Goal: Task Accomplishment & Management: Use online tool/utility

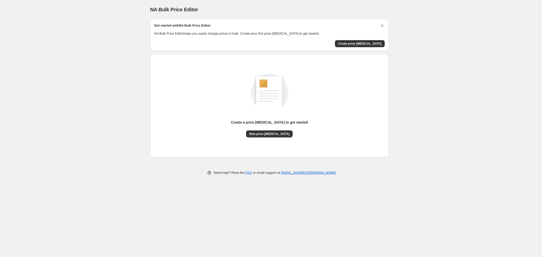
click at [399, 97] on div "NA Bulk Price Editor. This page is ready NA Bulk Price Editor Get started with …" at bounding box center [269, 128] width 538 height 257
click at [280, 131] on button "New price [MEDICAL_DATA]" at bounding box center [269, 133] width 46 height 7
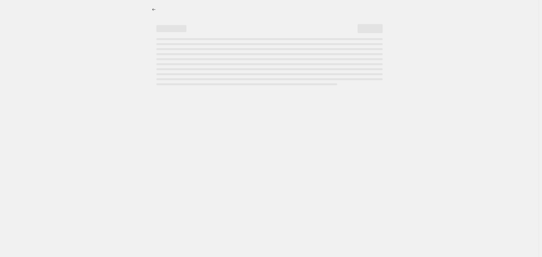
select select "percentage"
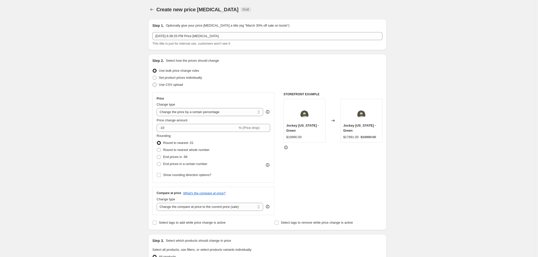
click at [179, 84] on span "Use CSV upload" at bounding box center [171, 85] width 24 height 4
click at [153, 83] on input "Use CSV upload" at bounding box center [153, 83] width 0 height 0
radio input "true"
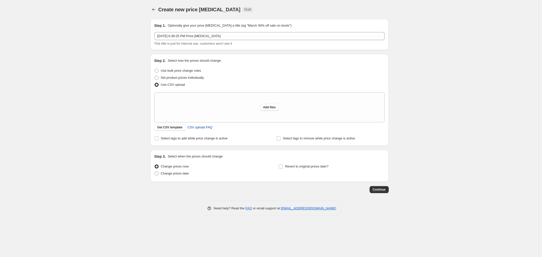
click at [192, 129] on span "CSV upload FAQ" at bounding box center [199, 127] width 25 height 5
click at [170, 129] on span "Get CSV template" at bounding box center [169, 127] width 25 height 4
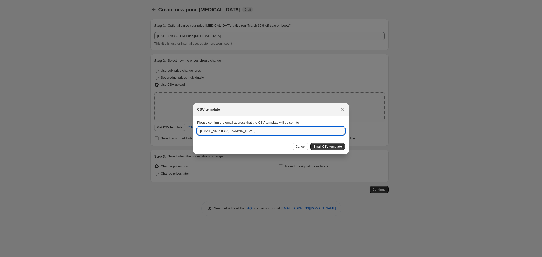
click at [259, 132] on input "[EMAIL_ADDRESS][DOMAIN_NAME]" at bounding box center [270, 131] width 147 height 8
type input "[EMAIL_ADDRESS][DOMAIN_NAME]"
click at [316, 146] on span "Email CSV template" at bounding box center [327, 147] width 28 height 4
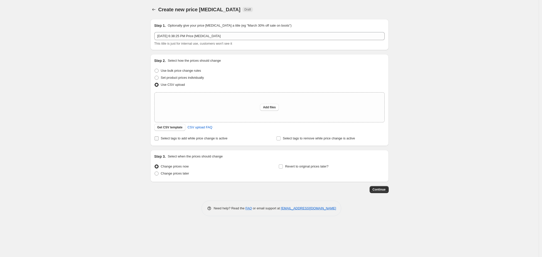
click at [205, 140] on span "Select tags to add while price change is active" at bounding box center [194, 138] width 67 height 4
click at [158, 140] on input "Select tags to add while price change is active" at bounding box center [156, 138] width 4 height 4
checkbox input "true"
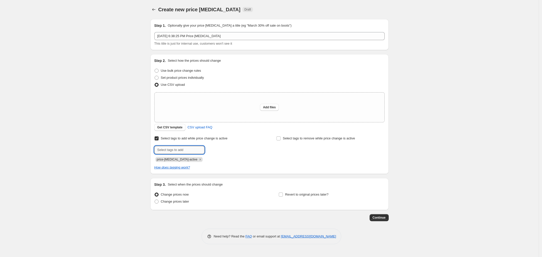
click at [187, 152] on input "text" at bounding box center [179, 150] width 50 height 8
type input "BOLG18"
click at [219, 150] on span "BOLG18" at bounding box center [221, 150] width 12 height 4
click at [181, 202] on span "Change prices later" at bounding box center [175, 202] width 28 height 4
click at [155, 200] on input "Change prices later" at bounding box center [154, 200] width 0 height 0
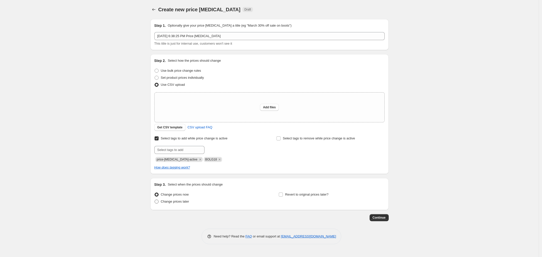
radio input "true"
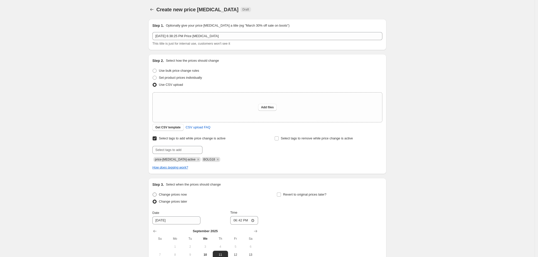
click at [179, 196] on span "Change prices now" at bounding box center [173, 195] width 28 height 4
click at [153, 193] on input "Change prices now" at bounding box center [153, 193] width 0 height 0
radio input "true"
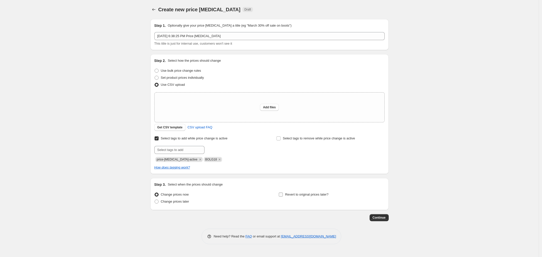
click at [291, 196] on span "Revert to original prices later?" at bounding box center [306, 195] width 43 height 4
click at [283, 196] on input "Revert to original prices later?" at bounding box center [281, 195] width 4 height 4
checkbox input "true"
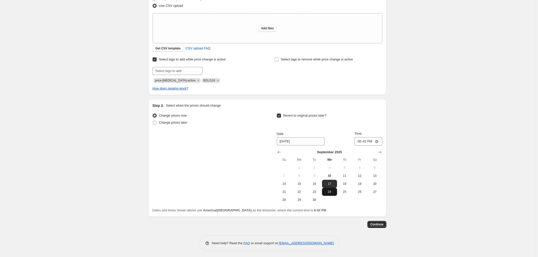
scroll to position [80, 0]
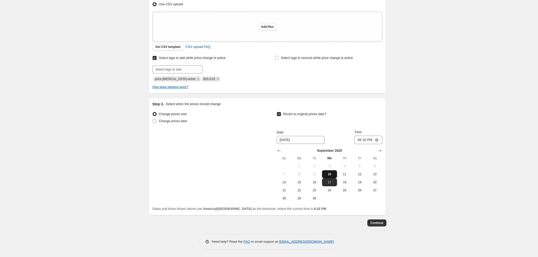
click at [327, 175] on span "10" at bounding box center [329, 174] width 11 height 4
click at [290, 190] on span "21" at bounding box center [284, 190] width 11 height 4
type input "[DATE]"
click at [377, 220] on button "Continue" at bounding box center [377, 222] width 19 height 7
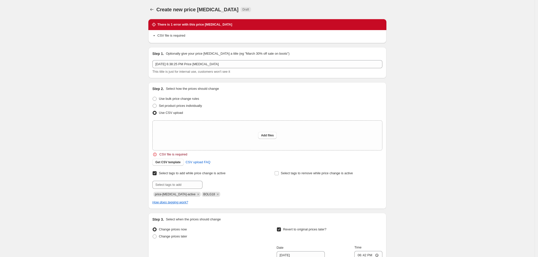
click at [252, 181] on div at bounding box center [206, 185] width 108 height 8
click at [170, 161] on span "Get CSV template" at bounding box center [167, 162] width 25 height 4
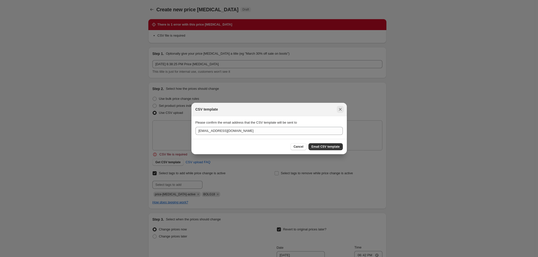
click at [342, 110] on icon "Close" at bounding box center [340, 109] width 5 height 5
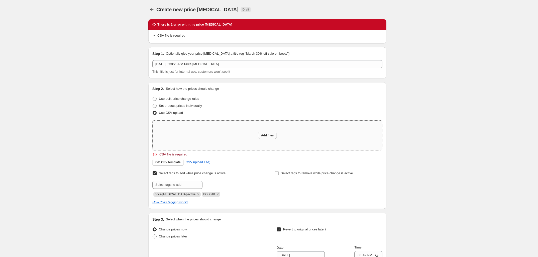
click at [265, 135] on span "Add files" at bounding box center [267, 135] width 13 height 4
type input "C:\fakepath\csv_template_user_63392.csv"
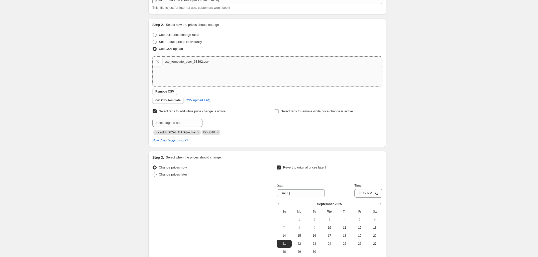
scroll to position [89, 0]
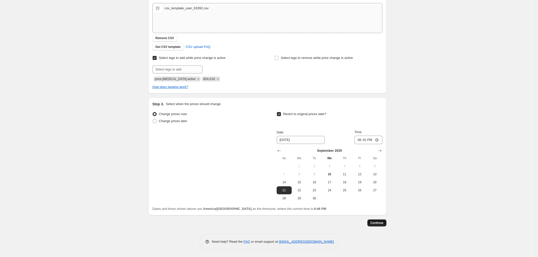
click at [382, 224] on span "Continue" at bounding box center [377, 223] width 13 height 4
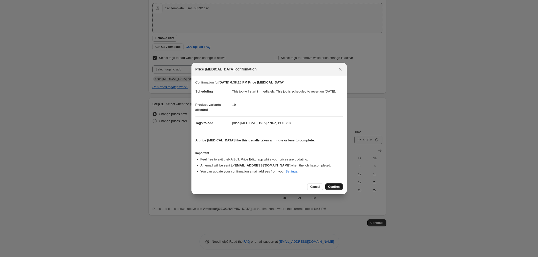
click at [339, 188] on span "Confirm" at bounding box center [334, 187] width 12 height 4
